Goal: Information Seeking & Learning: Learn about a topic

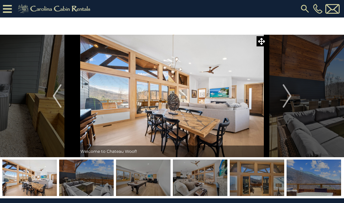
click at [290, 94] on img "Next" at bounding box center [286, 95] width 9 height 23
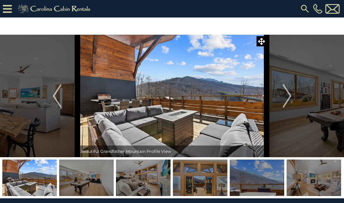
click at [58, 94] on img "Previous" at bounding box center [57, 95] width 9 height 23
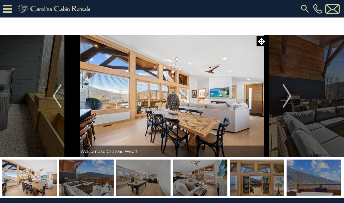
click at [288, 94] on img "Next" at bounding box center [286, 95] width 9 height 23
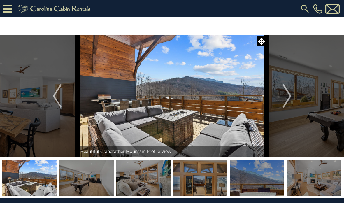
click at [288, 96] on img "Next" at bounding box center [286, 95] width 9 height 23
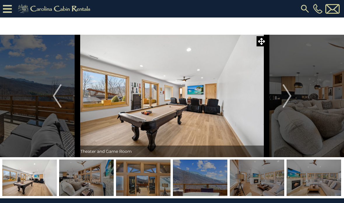
click at [292, 96] on button "Next" at bounding box center [287, 96] width 41 height 122
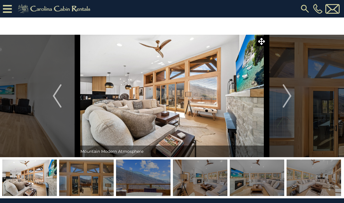
click at [289, 95] on img "Next" at bounding box center [286, 95] width 9 height 23
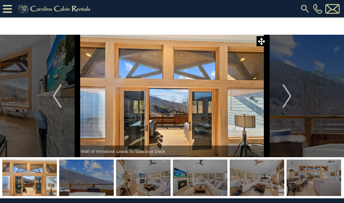
click at [289, 94] on img "Next" at bounding box center [286, 95] width 9 height 23
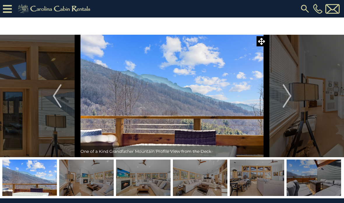
click at [291, 95] on img "Next" at bounding box center [286, 95] width 9 height 23
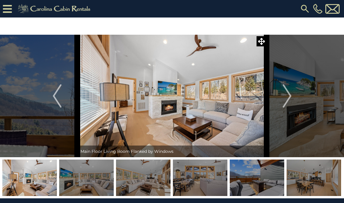
click at [288, 96] on img "Next" at bounding box center [286, 95] width 9 height 23
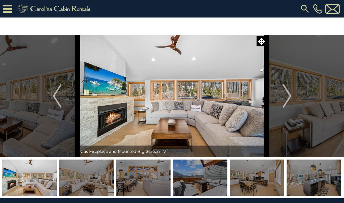
click at [290, 95] on img "Next" at bounding box center [286, 95] width 9 height 23
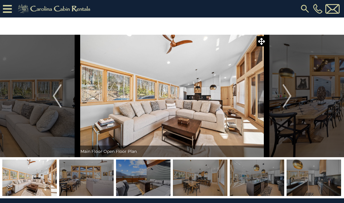
click at [283, 96] on img "Next" at bounding box center [286, 95] width 9 height 23
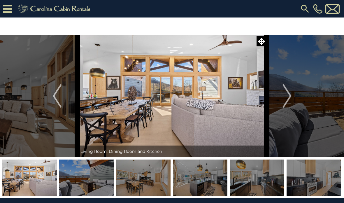
click at [290, 95] on img "Next" at bounding box center [286, 95] width 9 height 23
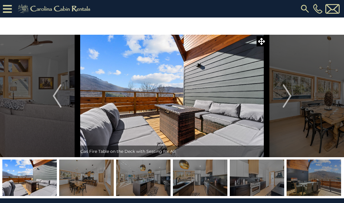
click at [290, 94] on img "Next" at bounding box center [286, 95] width 9 height 23
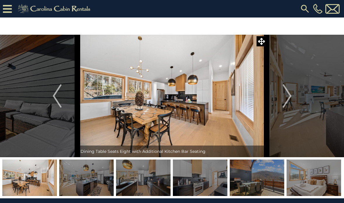
click at [289, 95] on img "Next" at bounding box center [286, 95] width 9 height 23
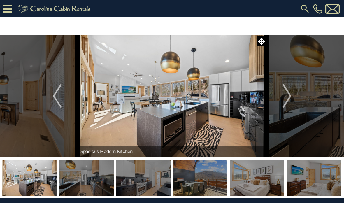
click at [289, 95] on img "Next" at bounding box center [286, 95] width 9 height 23
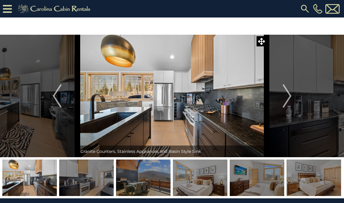
click at [289, 96] on img "Next" at bounding box center [286, 95] width 9 height 23
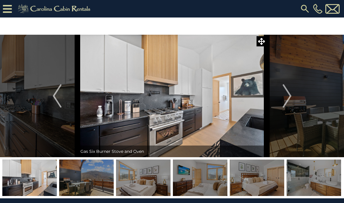
click at [292, 94] on button "Next" at bounding box center [287, 96] width 41 height 122
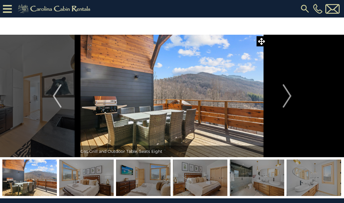
click at [290, 95] on img "Next" at bounding box center [286, 95] width 9 height 23
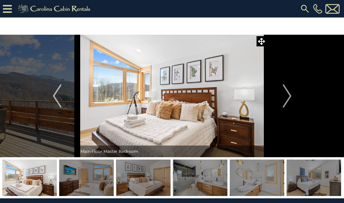
click at [286, 96] on img "Next" at bounding box center [286, 95] width 9 height 23
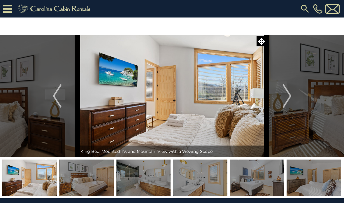
click at [291, 95] on img "Next" at bounding box center [286, 95] width 9 height 23
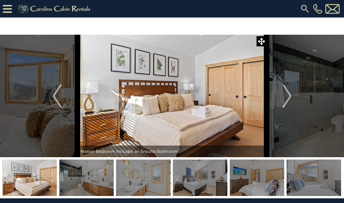
click at [288, 96] on img "Next" at bounding box center [286, 95] width 9 height 23
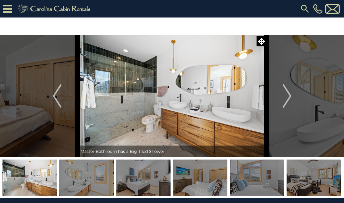
click at [290, 95] on img "Next" at bounding box center [286, 95] width 9 height 23
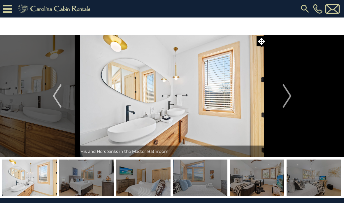
click at [285, 95] on img "Next" at bounding box center [286, 95] width 9 height 23
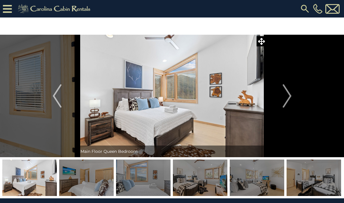
click at [288, 94] on img "Next" at bounding box center [286, 95] width 9 height 23
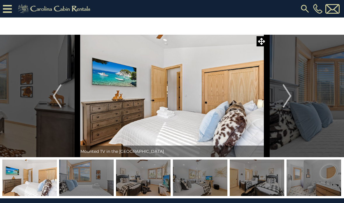
click at [287, 94] on img "Next" at bounding box center [286, 95] width 9 height 23
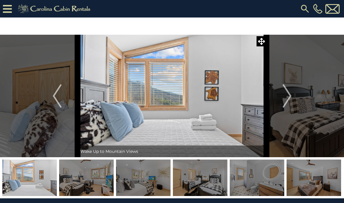
click at [289, 95] on img "Next" at bounding box center [286, 95] width 9 height 23
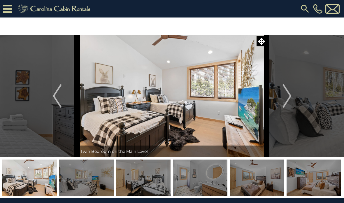
click at [286, 96] on img "Next" at bounding box center [286, 95] width 9 height 23
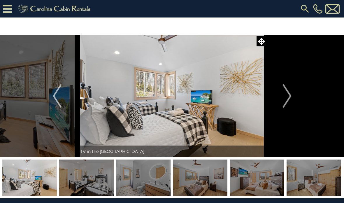
click at [286, 96] on img "Next" at bounding box center [286, 95] width 9 height 23
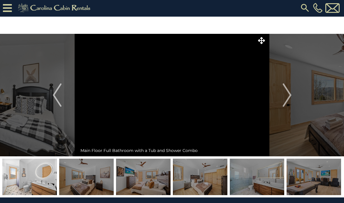
scroll to position [2, 0]
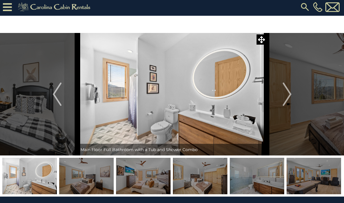
click at [285, 95] on img "Next" at bounding box center [286, 93] width 9 height 23
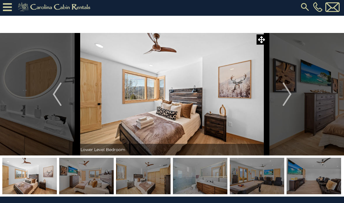
click at [287, 95] on img "Next" at bounding box center [286, 93] width 9 height 23
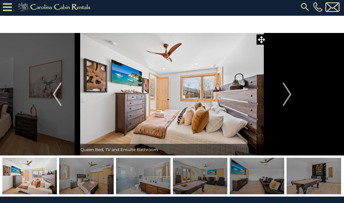
click at [291, 91] on img "Next" at bounding box center [286, 93] width 9 height 23
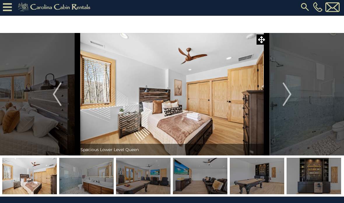
click at [290, 94] on img "Next" at bounding box center [286, 93] width 9 height 23
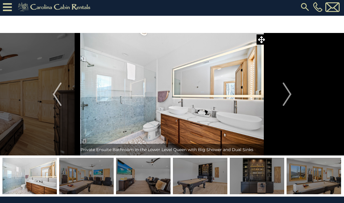
click at [293, 93] on button "Next" at bounding box center [287, 94] width 41 height 122
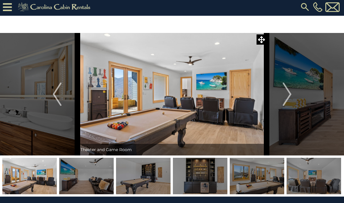
click at [290, 95] on img "Next" at bounding box center [286, 93] width 9 height 23
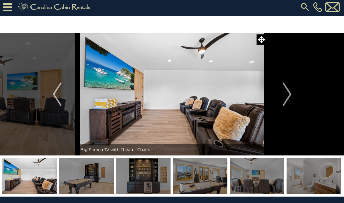
click at [289, 93] on img "Next" at bounding box center [286, 93] width 9 height 23
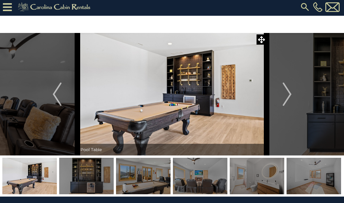
click at [288, 93] on img "Next" at bounding box center [286, 93] width 9 height 23
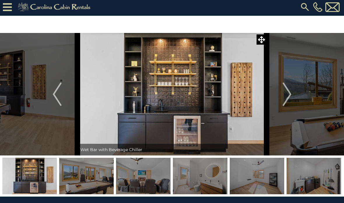
click at [287, 94] on img "Next" at bounding box center [286, 93] width 9 height 23
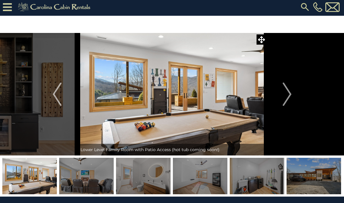
click at [289, 92] on img "Next" at bounding box center [286, 93] width 9 height 23
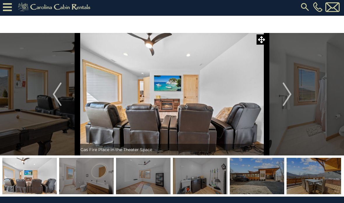
click at [290, 93] on img "Next" at bounding box center [286, 93] width 9 height 23
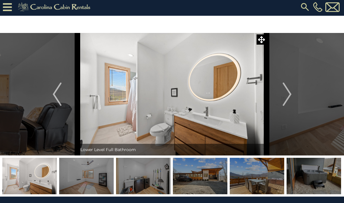
click at [290, 96] on img "Next" at bounding box center [286, 93] width 9 height 23
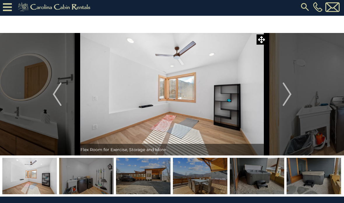
click at [289, 94] on img "Next" at bounding box center [286, 93] width 9 height 23
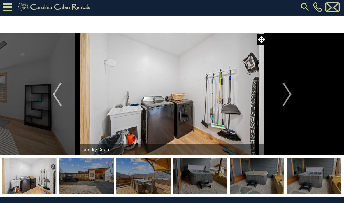
click at [290, 92] on img "Next" at bounding box center [286, 93] width 9 height 23
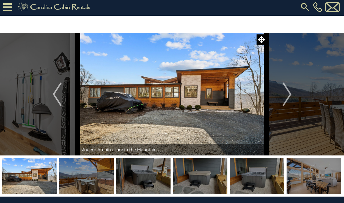
click at [288, 93] on img "Next" at bounding box center [286, 93] width 9 height 23
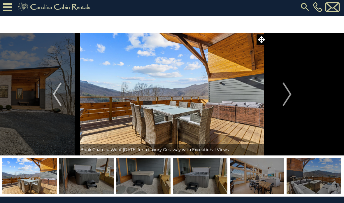
click at [289, 89] on img "Next" at bounding box center [286, 93] width 9 height 23
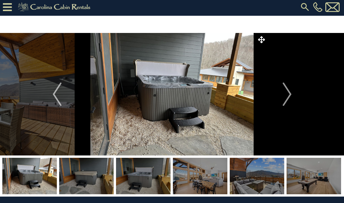
click at [288, 92] on img "Next" at bounding box center [286, 93] width 9 height 23
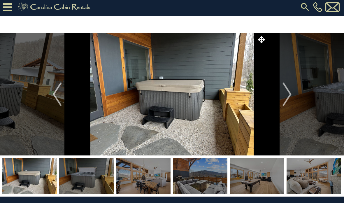
click at [282, 95] on button "Next" at bounding box center [287, 94] width 41 height 122
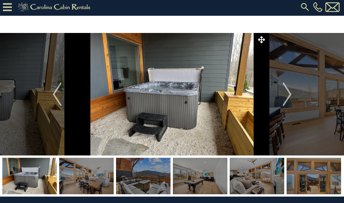
click at [283, 91] on img "Next" at bounding box center [286, 93] width 9 height 23
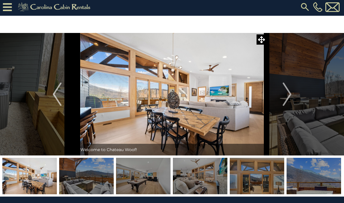
click at [292, 91] on button "Next" at bounding box center [287, 94] width 41 height 122
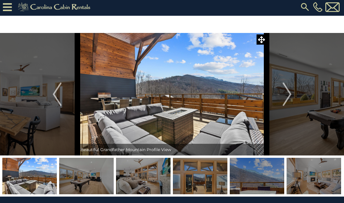
click at [10, 10] on icon at bounding box center [7, 7] width 9 height 10
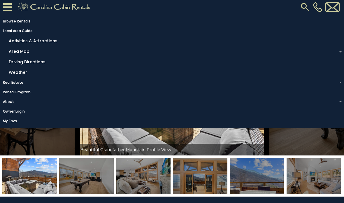
click at [48, 43] on link "Activities & Attractions" at bounding box center [173, 40] width 335 height 9
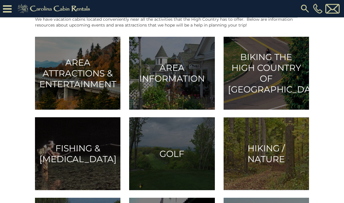
scroll to position [138, 0]
click at [73, 73] on h3 "Area Attractions & Entertainment" at bounding box center [77, 73] width 77 height 32
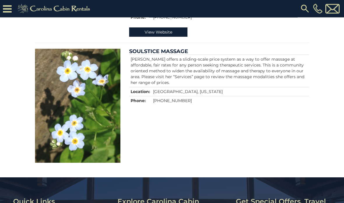
scroll to position [1736, 0]
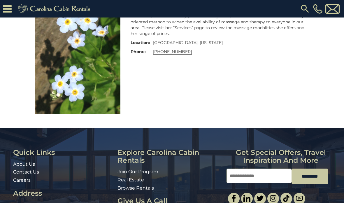
click at [11, 6] on icon at bounding box center [7, 9] width 9 height 10
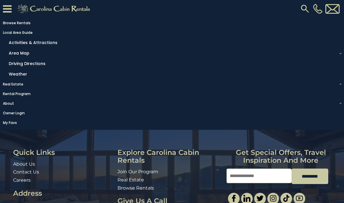
click at [19, 54] on link "Area Map" at bounding box center [173, 53] width 335 height 9
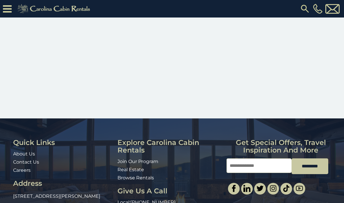
scroll to position [308, 0]
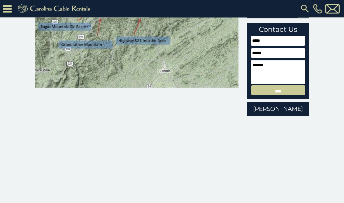
click at [9, 6] on icon at bounding box center [7, 9] width 9 height 10
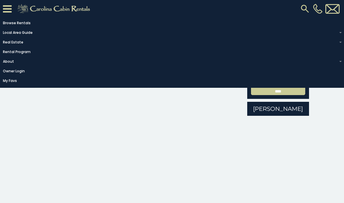
click at [15, 54] on link "Rental Program" at bounding box center [170, 52] width 341 height 8
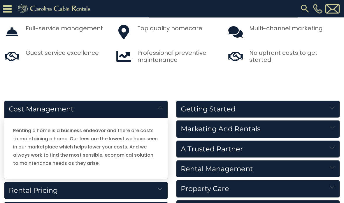
scroll to position [566, 0]
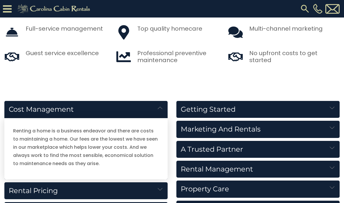
click at [28, 189] on h5 "Rental Pricing" at bounding box center [85, 190] width 163 height 17
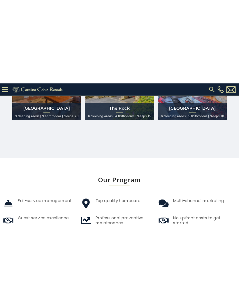
scroll to position [425, 0]
